Goal: Transaction & Acquisition: Book appointment/travel/reservation

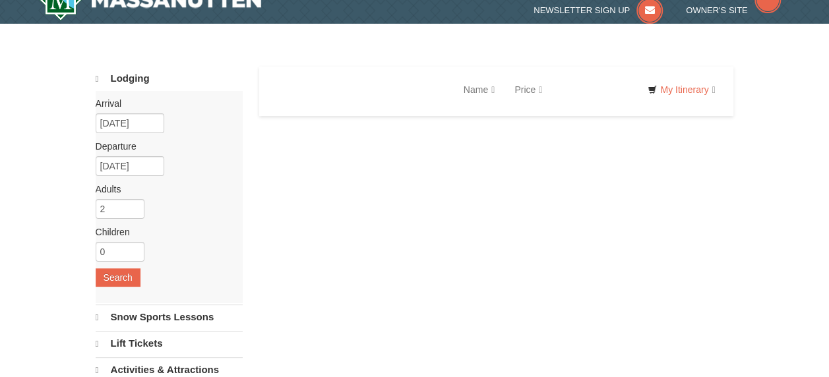
select select "10"
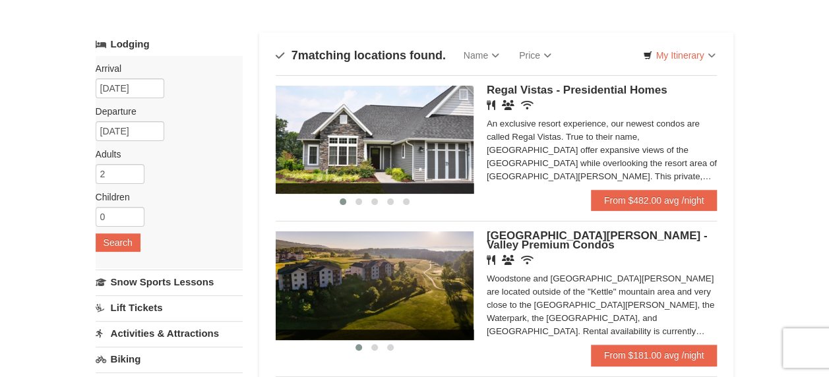
scroll to position [56, 0]
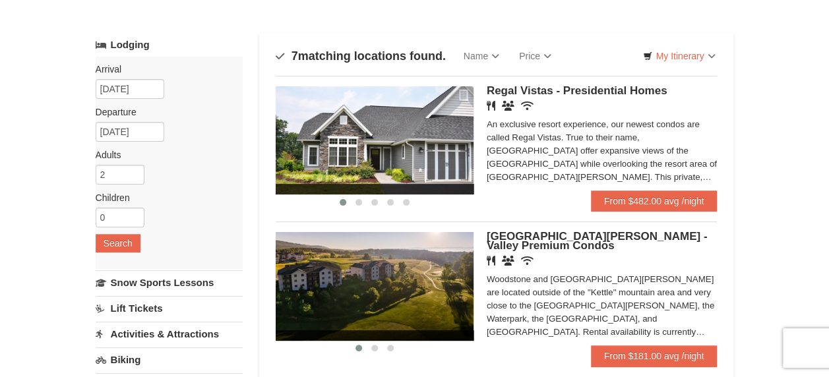
click at [434, 156] on img at bounding box center [375, 140] width 198 height 108
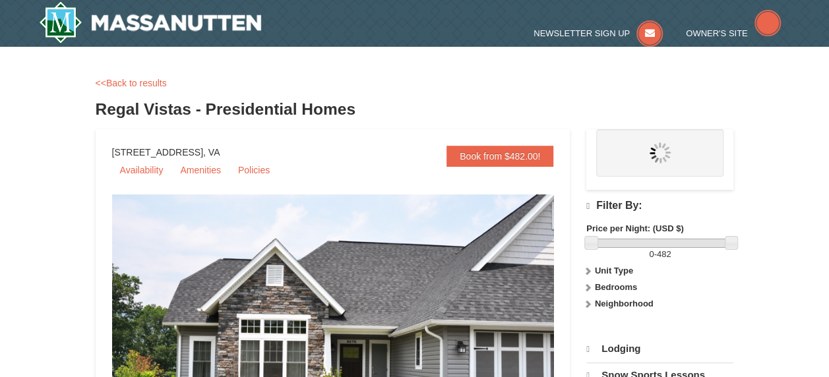
select select "10"
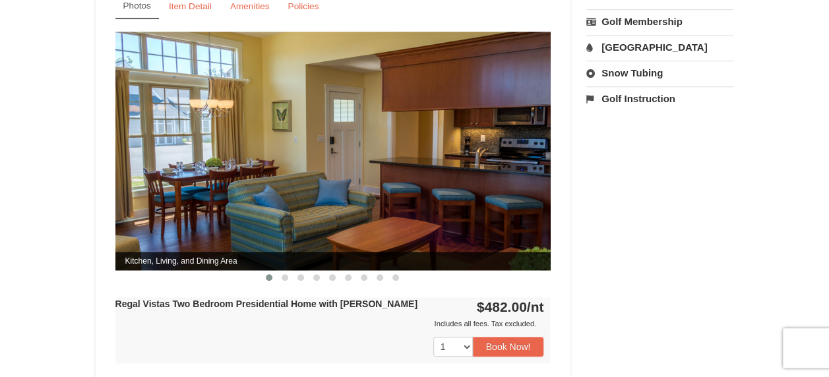
scroll to position [579, 0]
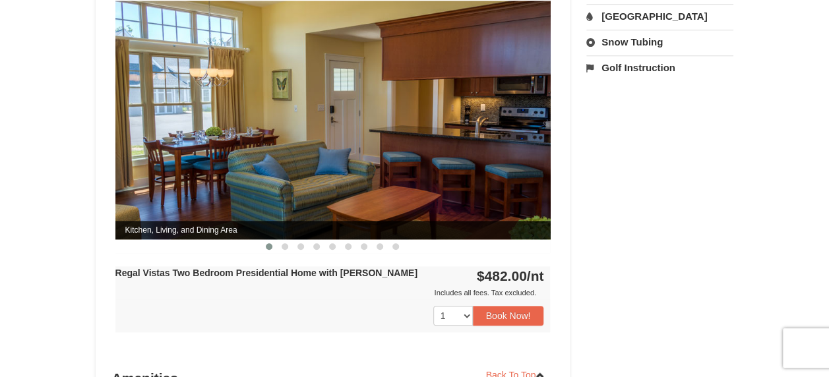
click at [409, 146] on img at bounding box center [332, 120] width 435 height 238
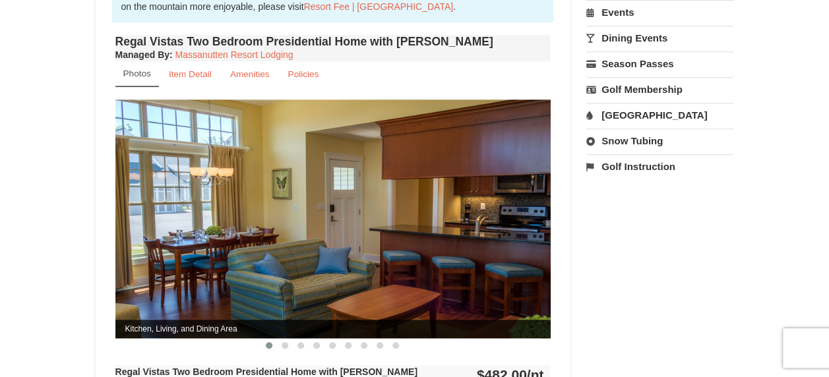
scroll to position [479, 0]
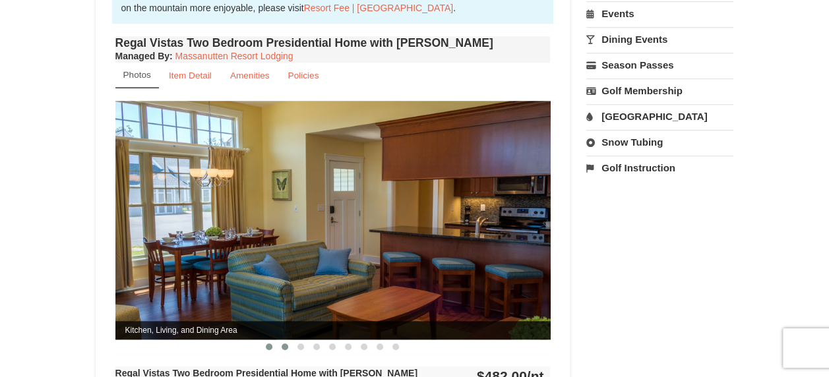
click at [285, 343] on span at bounding box center [284, 346] width 7 height 7
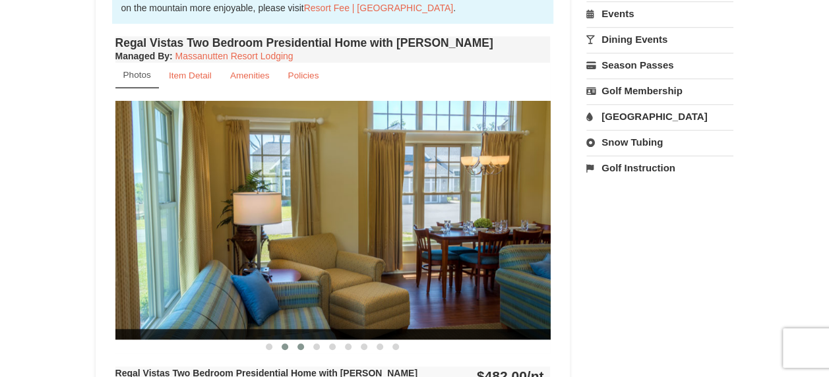
click at [304, 340] on button at bounding box center [301, 346] width 16 height 13
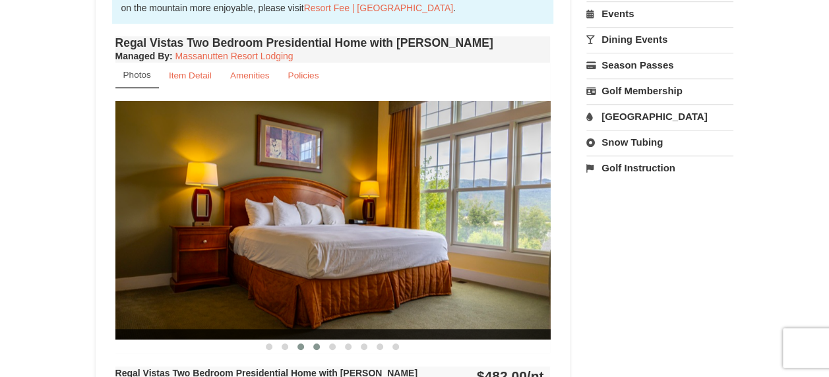
click at [323, 340] on button at bounding box center [316, 346] width 16 height 13
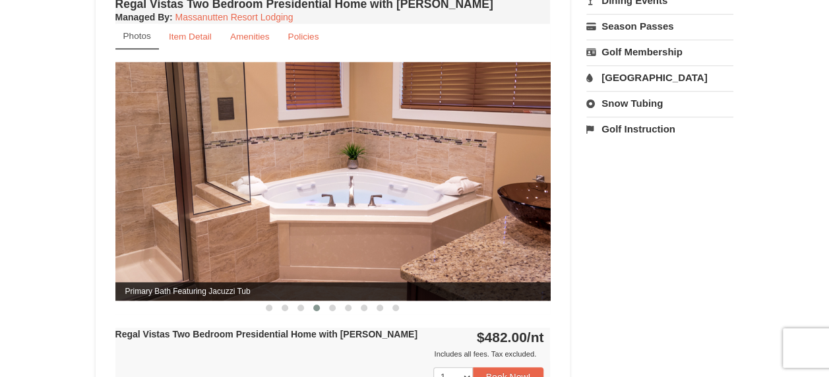
scroll to position [514, 0]
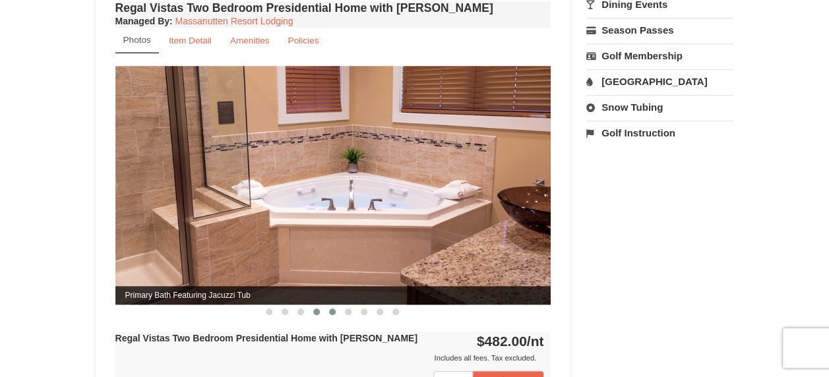
click at [330, 308] on span at bounding box center [332, 311] width 7 height 7
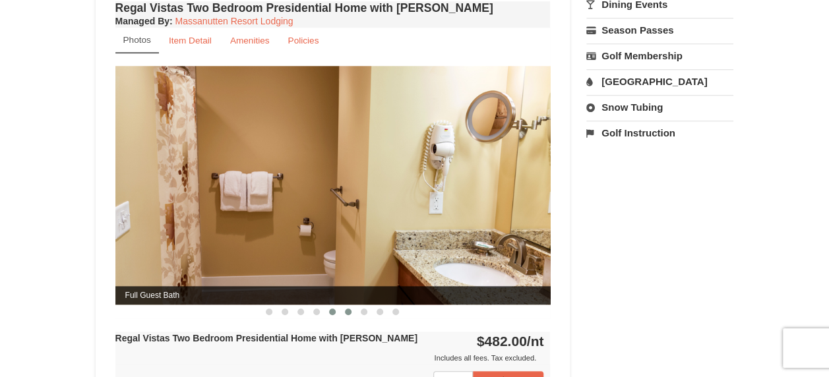
click at [353, 305] on button at bounding box center [348, 311] width 16 height 13
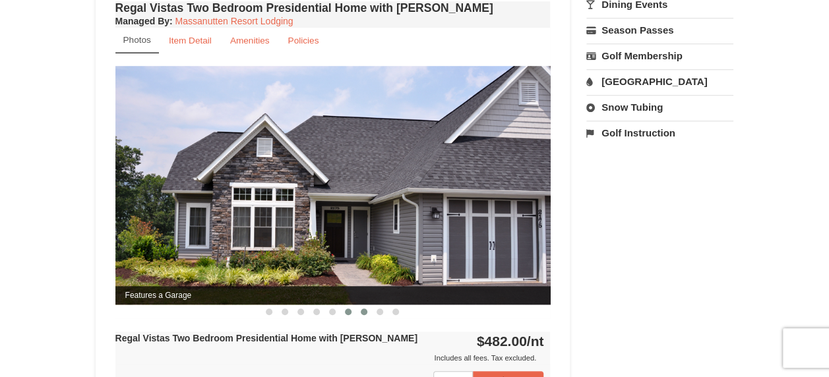
click at [368, 305] on button at bounding box center [364, 311] width 16 height 13
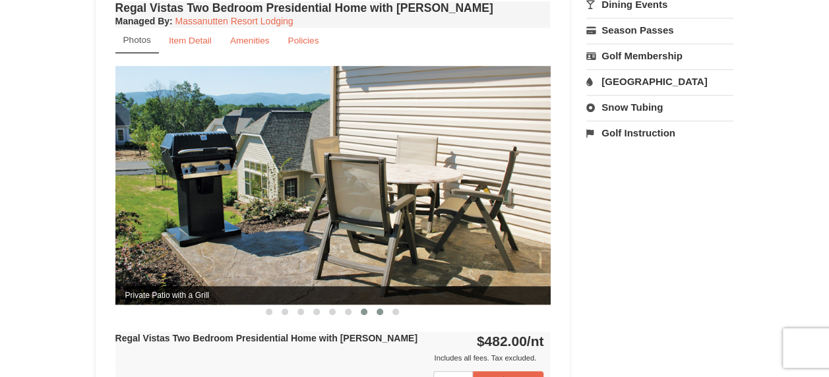
click at [387, 305] on button at bounding box center [380, 311] width 16 height 13
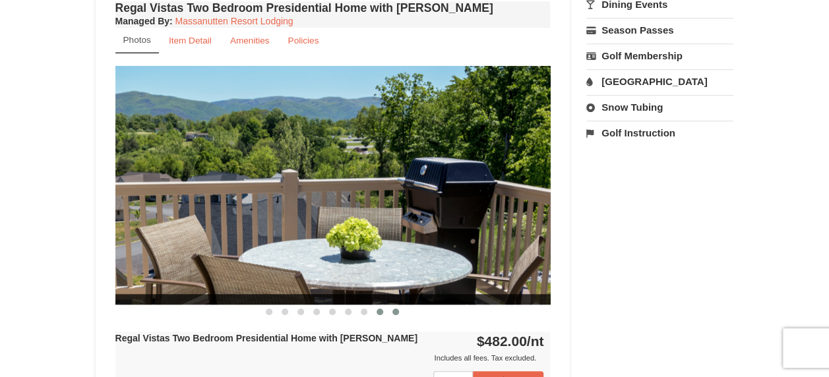
click at [399, 305] on button at bounding box center [396, 311] width 16 height 13
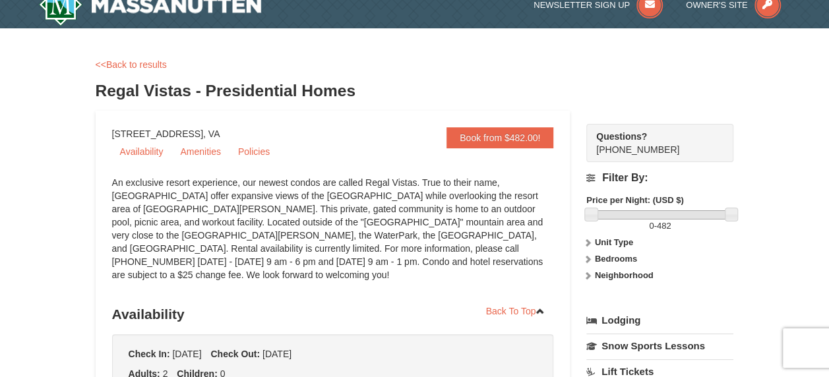
scroll to position [0, 0]
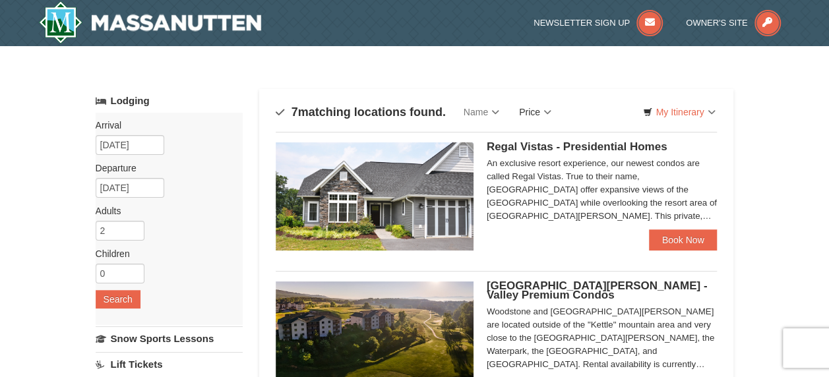
click at [545, 113] on link "Price" at bounding box center [535, 112] width 52 height 26
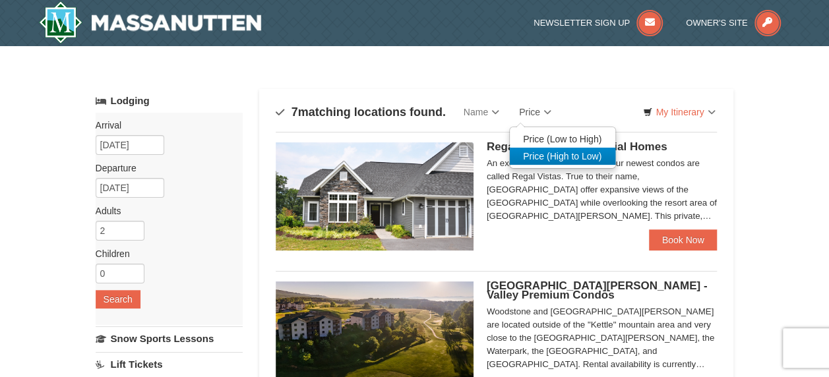
click at [551, 155] on link "Price (High to Low)" at bounding box center [562, 156] width 105 height 17
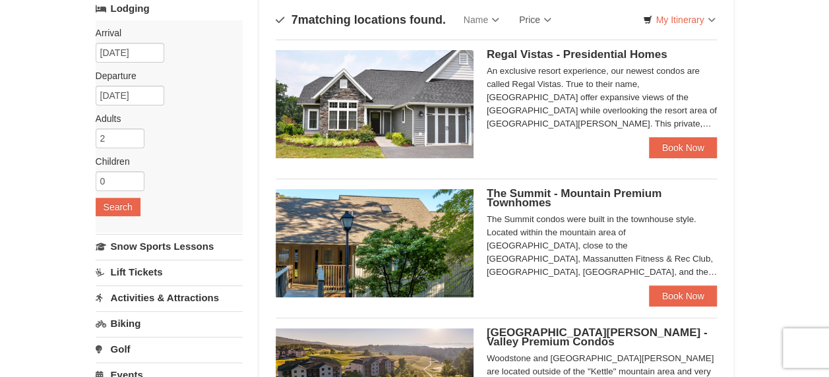
scroll to position [92, 0]
drag, startPoint x: 413, startPoint y: 235, endPoint x: 376, endPoint y: 249, distance: 40.0
click at [376, 249] on img at bounding box center [375, 243] width 198 height 108
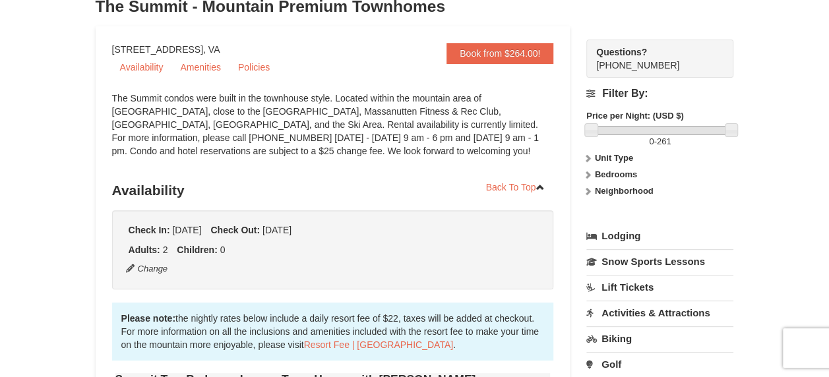
scroll to position [123, 0]
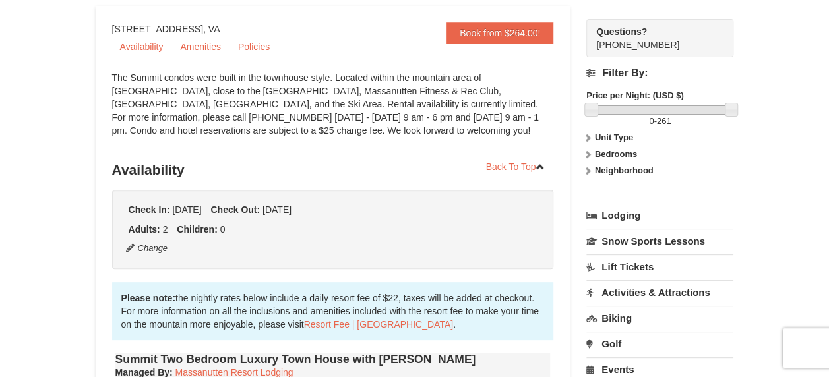
click at [618, 138] on strong "Unit Type" at bounding box center [614, 137] width 38 height 10
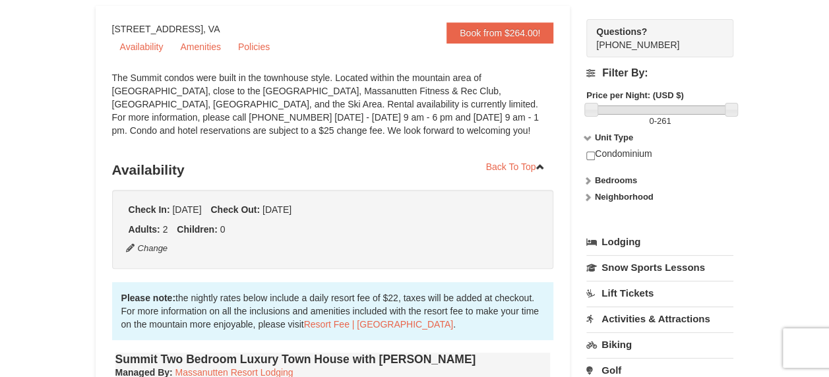
click at [618, 138] on strong "Unit Type" at bounding box center [614, 137] width 38 height 10
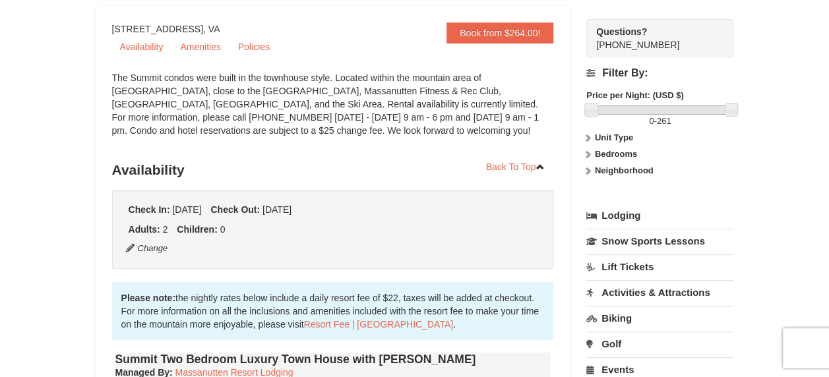
click at [606, 151] on strong "Bedrooms" at bounding box center [616, 154] width 42 height 10
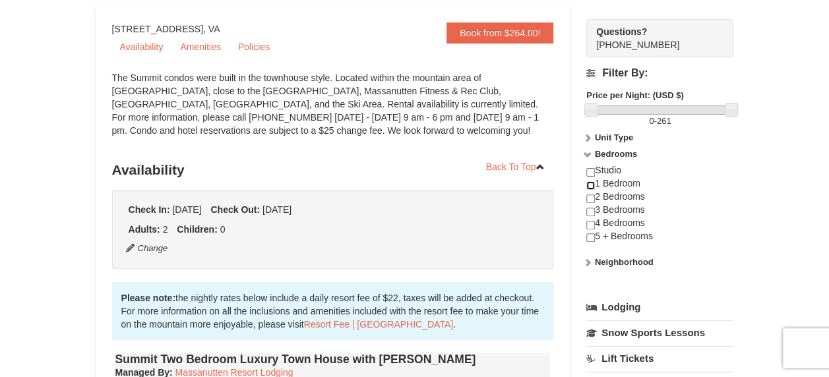
click at [592, 186] on input "checkbox" at bounding box center [590, 185] width 9 height 9
checkbox input "true"
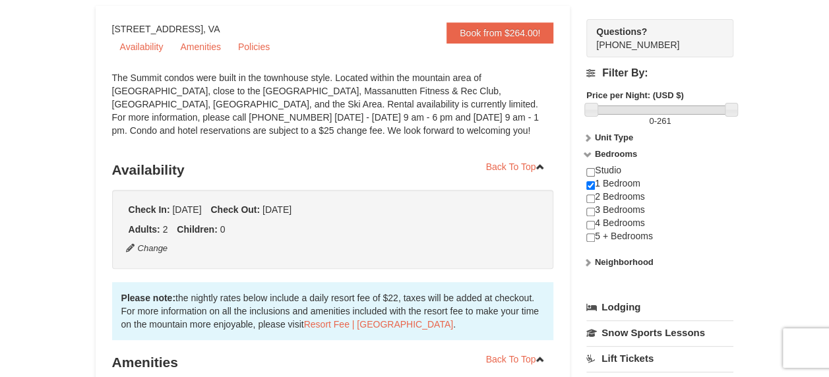
click at [609, 156] on strong "Bedrooms" at bounding box center [616, 154] width 42 height 10
click at [610, 156] on strong "Bedrooms" at bounding box center [616, 154] width 42 height 10
click at [587, 156] on icon at bounding box center [587, 154] width 9 height 9
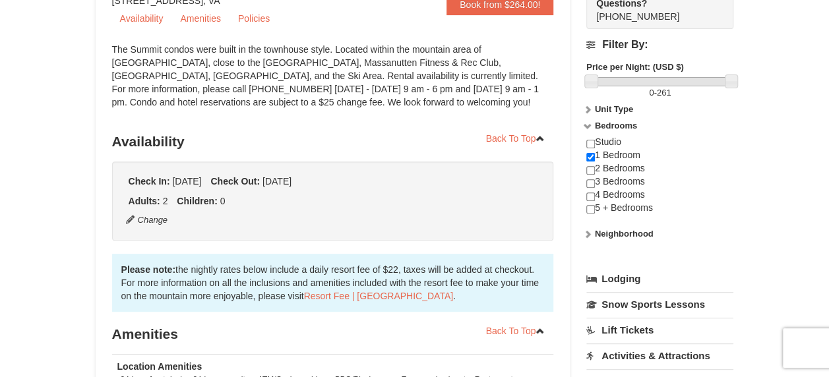
scroll to position [158, 0]
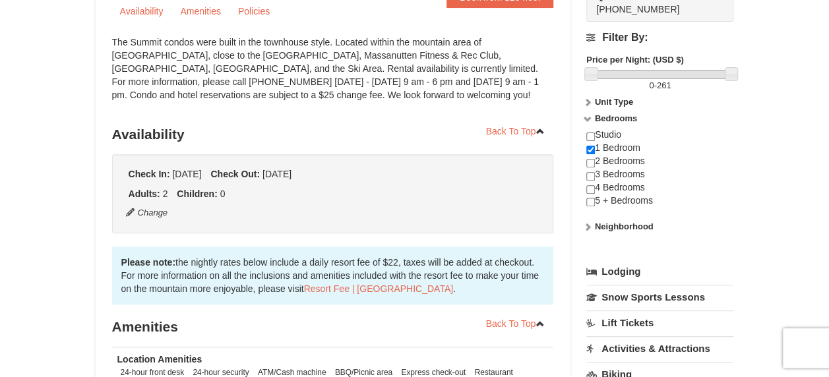
click at [599, 231] on label "Neighborhood" at bounding box center [659, 226] width 147 height 13
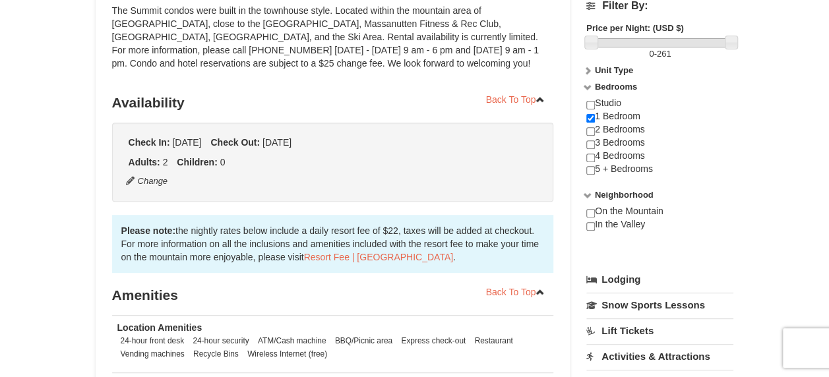
scroll to position [191, 0]
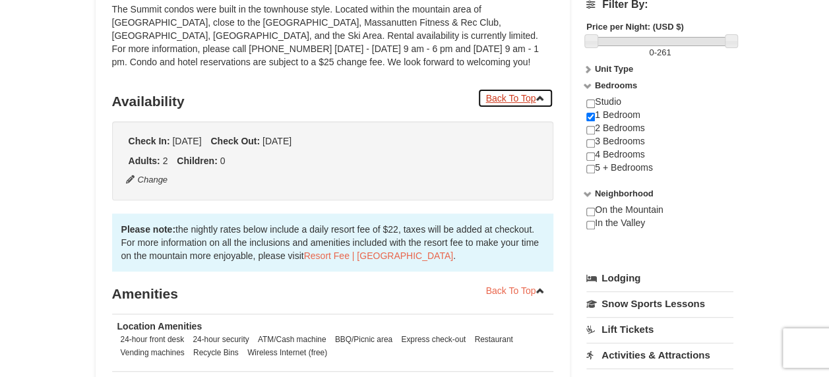
click at [543, 98] on icon at bounding box center [539, 98] width 9 height 9
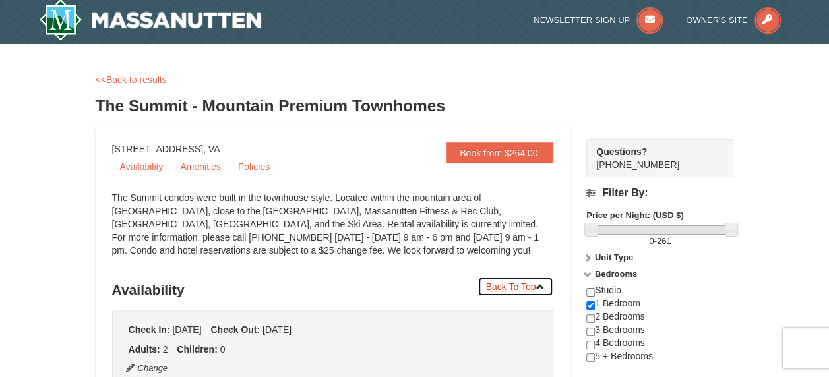
scroll to position [0, 0]
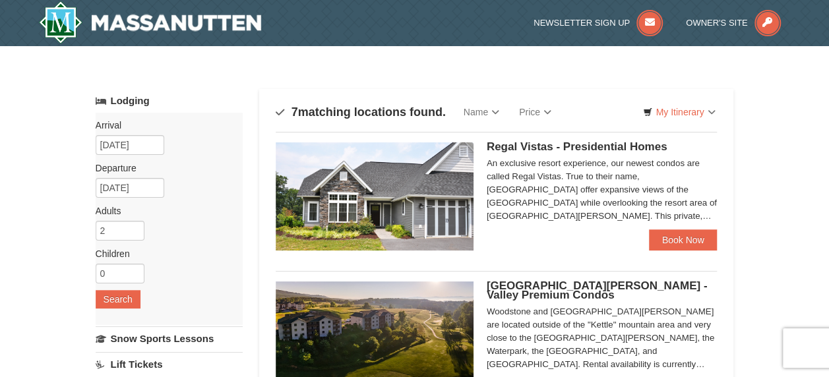
click at [418, 219] on img at bounding box center [375, 196] width 198 height 108
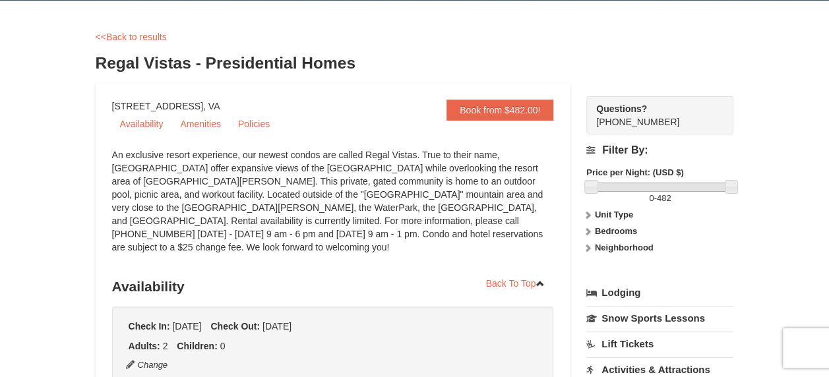
scroll to position [36, 0]
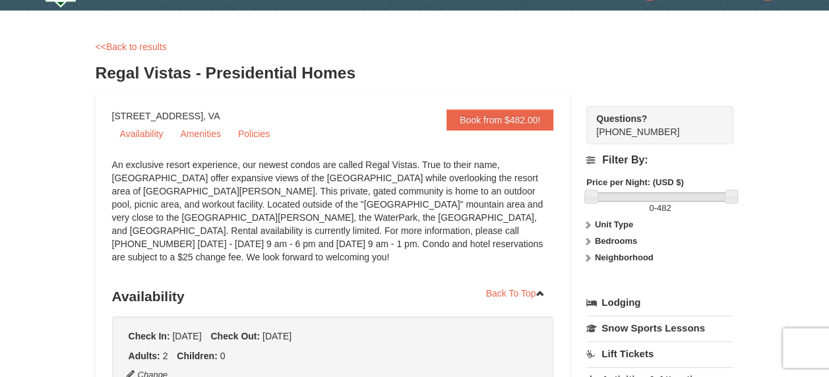
click at [625, 240] on strong "Bedrooms" at bounding box center [616, 241] width 42 height 10
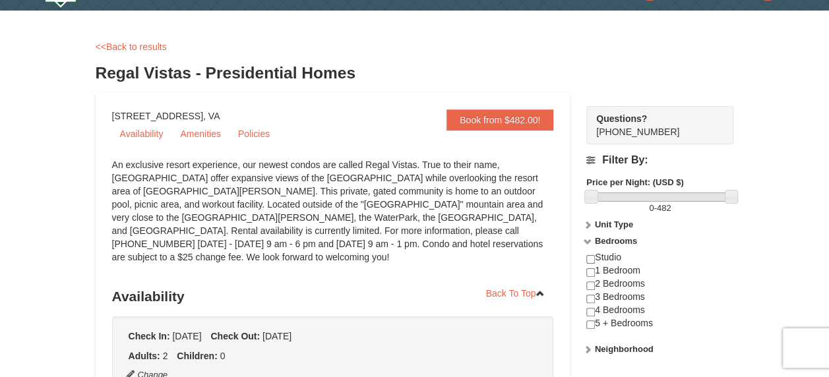
scroll to position [49, 0]
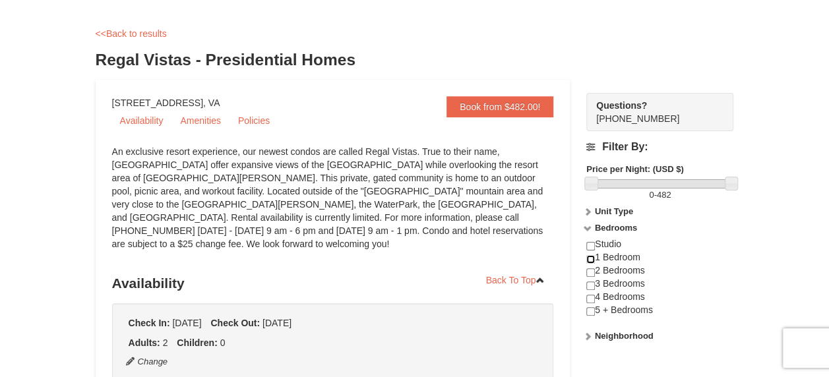
click at [590, 261] on input "checkbox" at bounding box center [590, 259] width 9 height 9
checkbox input "true"
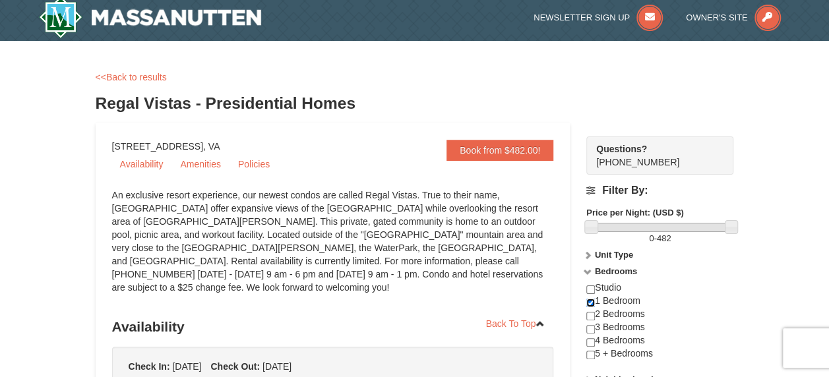
scroll to position [0, 0]
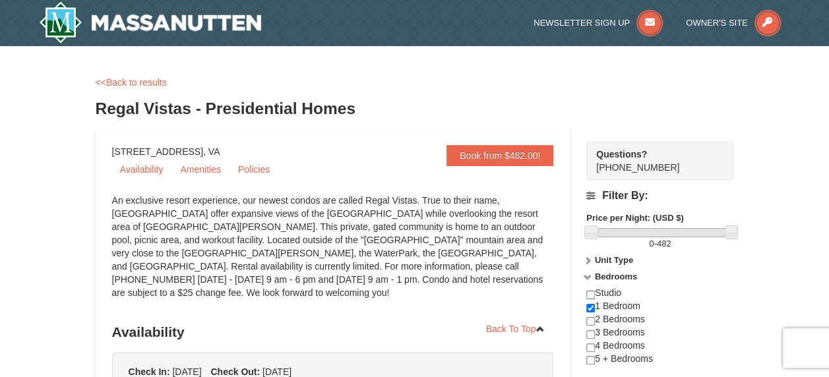
click at [586, 278] on icon at bounding box center [587, 276] width 9 height 9
